Goal: Find specific page/section: Find specific page/section

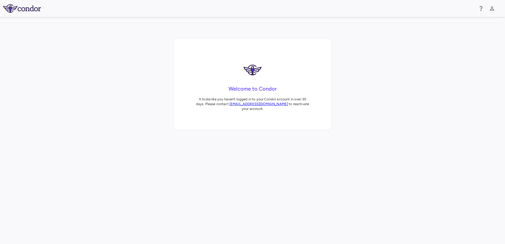
click at [247, 105] on link "support@condorsoftware.com" at bounding box center [259, 104] width 58 height 4
click at [254, 103] on link "support@condorsoftware.com" at bounding box center [259, 104] width 58 height 4
drag, startPoint x: 279, startPoint y: 103, endPoint x: 230, endPoint y: 104, distance: 49.2
click at [230, 104] on p "It looks like you haven‘t logged in to your Condor account in over 30 days. Ple…" at bounding box center [253, 104] width 116 height 14
copy link "support@condorsoftware.com"
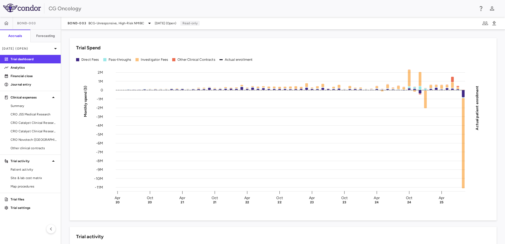
drag, startPoint x: 28, startPoint y: 77, endPoint x: 76, endPoint y: 95, distance: 51.2
click at [28, 77] on p "Financial close" at bounding box center [34, 76] width 46 height 5
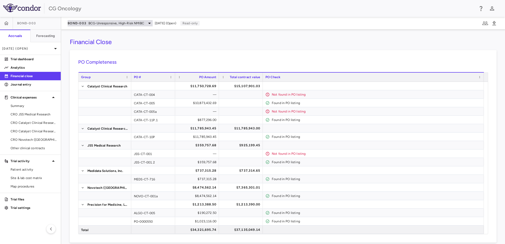
click at [117, 22] on span "BCG-Unresponsive, High-Risk NMIBC" at bounding box center [117, 23] width 56 height 5
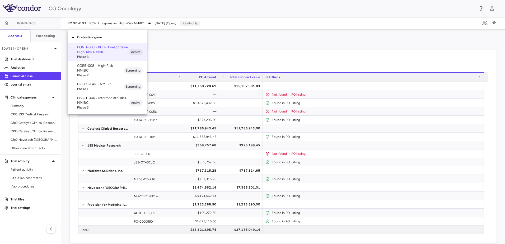
click at [89, 85] on p "CRETO-EAP • NMIBC" at bounding box center [100, 84] width 47 height 5
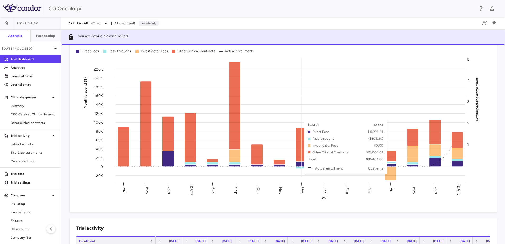
scroll to position [26, 0]
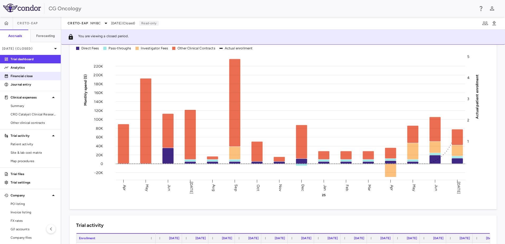
click at [14, 79] on link "Financial close" at bounding box center [30, 76] width 61 height 8
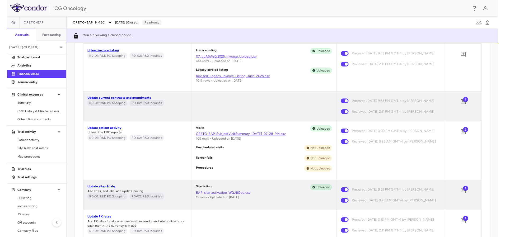
scroll to position [317, 0]
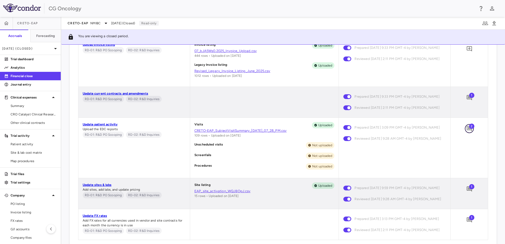
click at [467, 131] on icon "Add comment" at bounding box center [469, 128] width 5 height 5
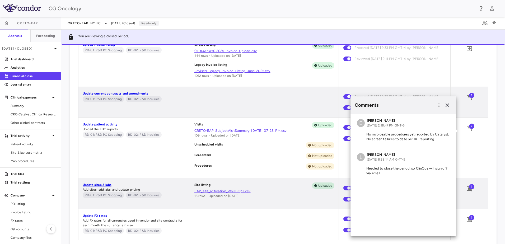
click at [384, 199] on div "E [PERSON_NAME] [DATE] 2:18:47 PM GMT-5 No invoiceable procedures yet reported …" at bounding box center [404, 175] width 106 height 122
click at [467, 156] on div "2" at bounding box center [469, 148] width 37 height 60
click at [440, 105] on icon "button" at bounding box center [439, 105] width 5 height 5
click at [465, 118] on div at bounding box center [252, 122] width 505 height 244
click at [475, 140] on div "2" at bounding box center [469, 148] width 37 height 60
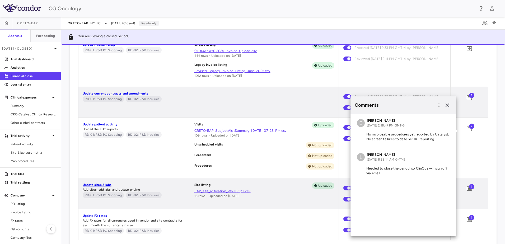
click at [469, 129] on span "2" at bounding box center [471, 126] width 5 height 5
click at [468, 113] on div "1" at bounding box center [469, 102] width 37 height 31
click at [449, 106] on icon "button" at bounding box center [448, 105] width 6 height 6
